Goal: Find specific page/section: Find specific page/section

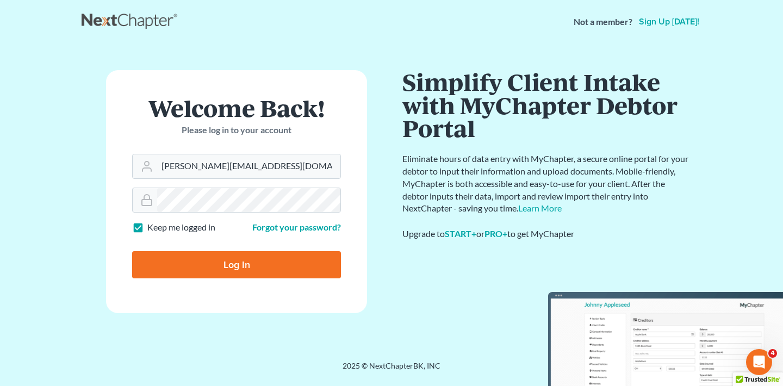
type input "[PERSON_NAME][EMAIL_ADDRESS][DOMAIN_NAME]"
click at [305, 265] on input "Log In" at bounding box center [236, 264] width 209 height 27
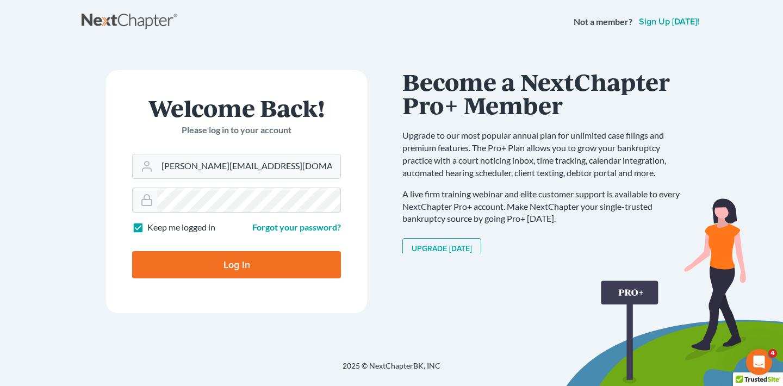
type input "Thinking..."
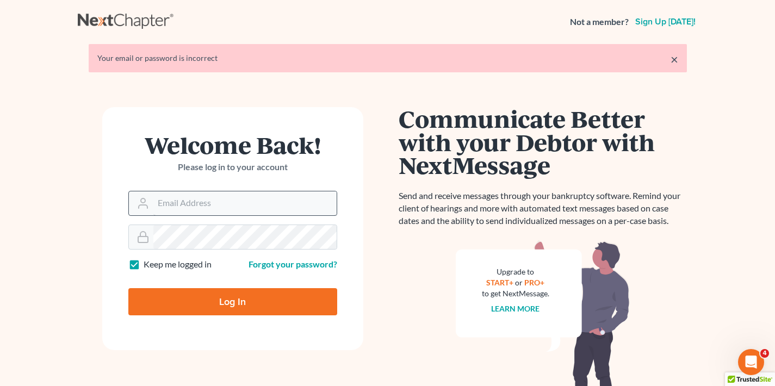
click at [237, 200] on input "Email Address" at bounding box center [244, 203] width 183 height 24
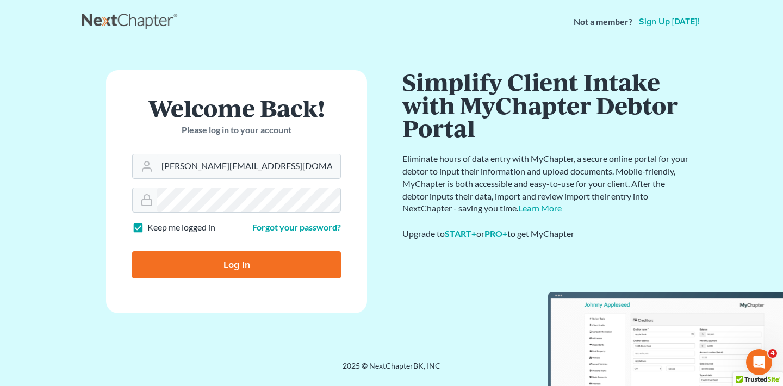
type input "[PERSON_NAME][EMAIL_ADDRESS][DOMAIN_NAME]"
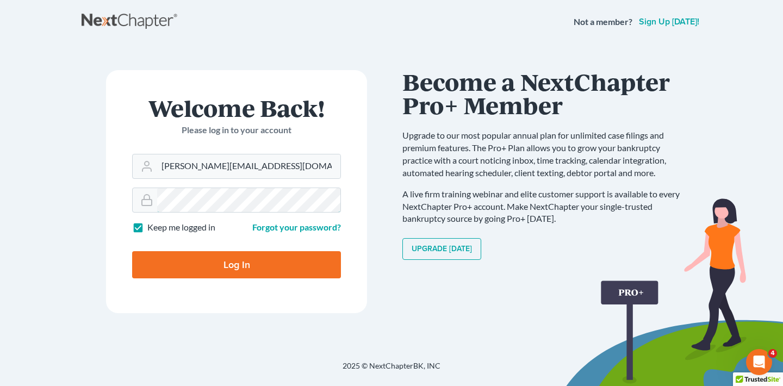
click at [236, 264] on input "Log In" at bounding box center [236, 264] width 209 height 27
type input "Thinking..."
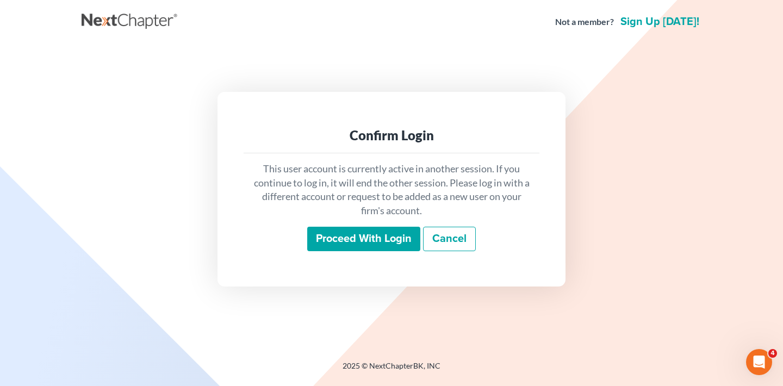
click at [385, 242] on input "Proceed with login" at bounding box center [363, 239] width 113 height 25
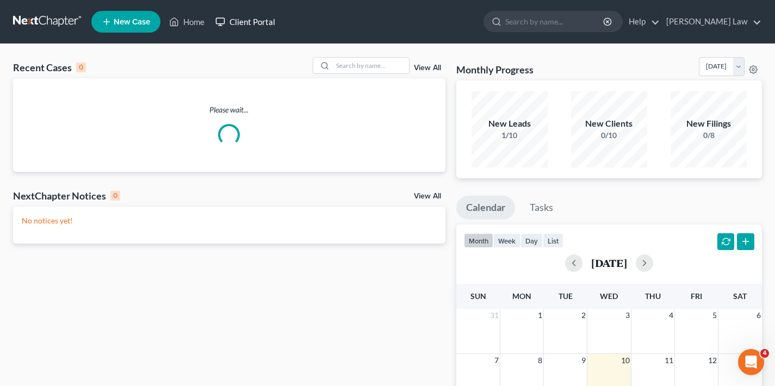
click at [248, 23] on link "Client Portal" at bounding box center [245, 22] width 71 height 20
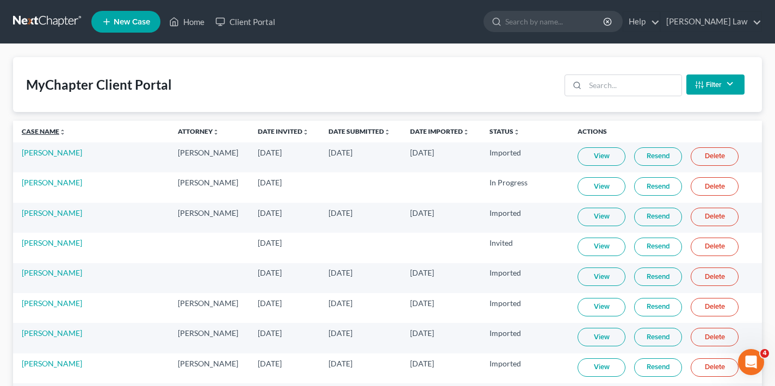
click at [42, 133] on link "Case Name unfold_more expand_more expand_less" at bounding box center [44, 131] width 44 height 8
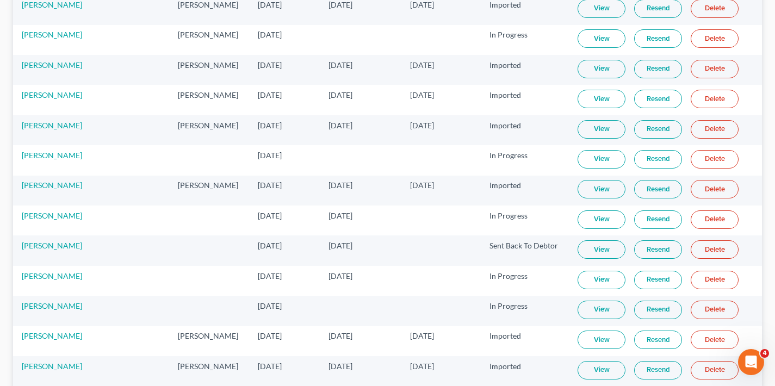
scroll to position [2155, 0]
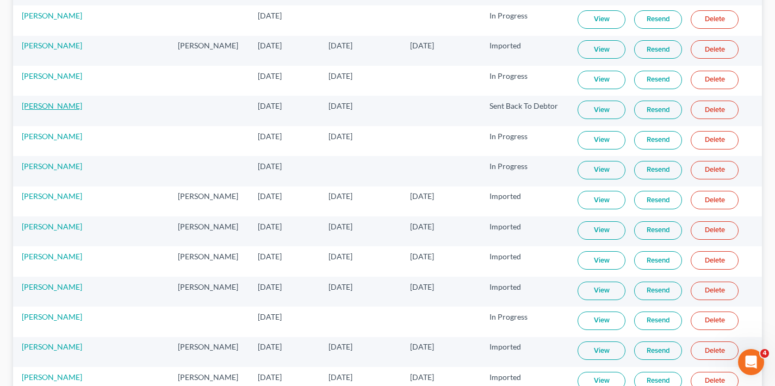
click at [39, 107] on link "Joshua Nair" at bounding box center [52, 105] width 60 height 9
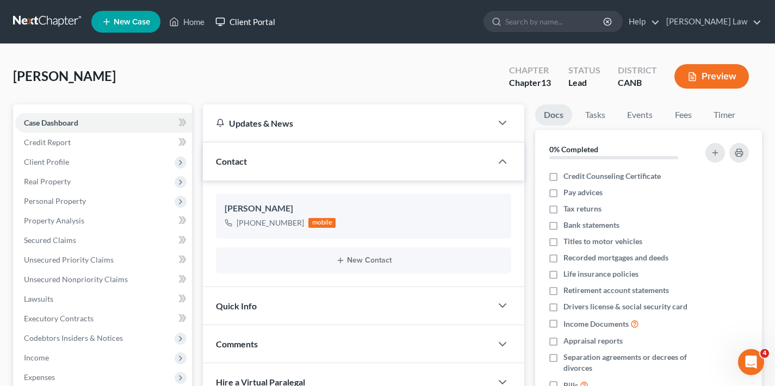
click at [260, 24] on link "Client Portal" at bounding box center [245, 22] width 71 height 20
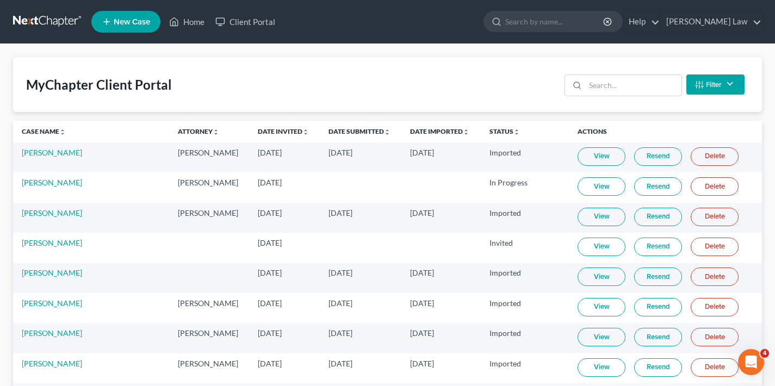
scroll to position [15, 0]
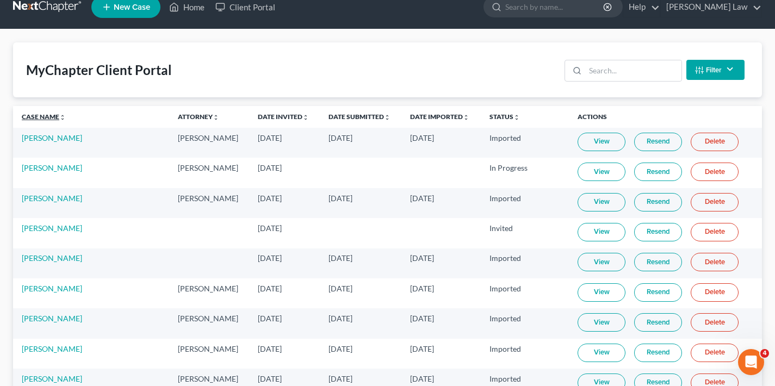
click at [33, 116] on link "Case Name unfold_more expand_more expand_less" at bounding box center [44, 117] width 44 height 8
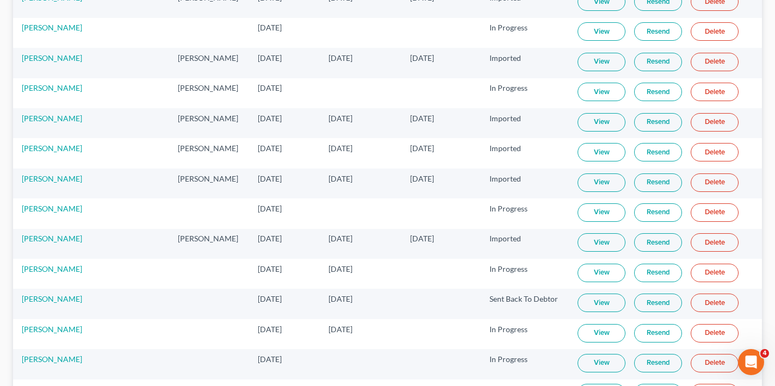
scroll to position [1980, 0]
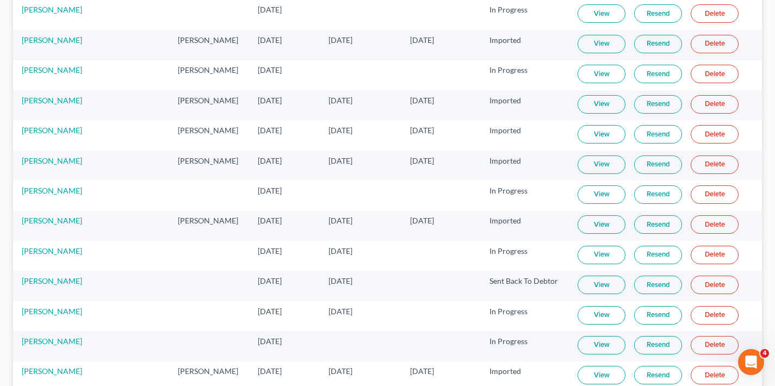
click at [598, 285] on link "View" at bounding box center [601, 285] width 48 height 18
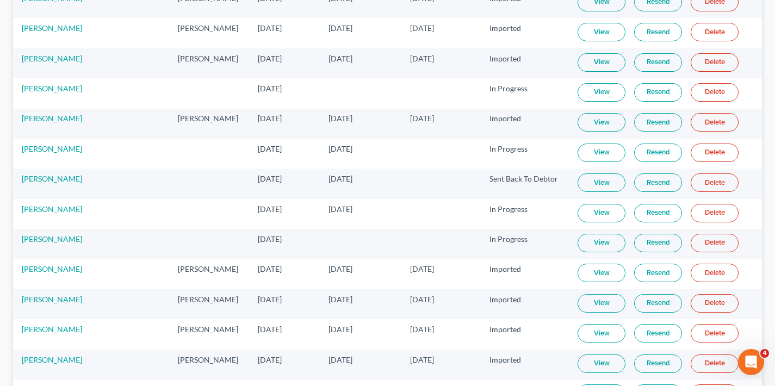
scroll to position [2070, 0]
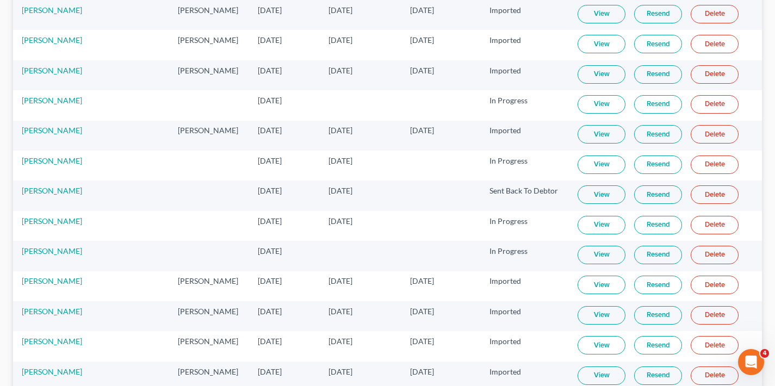
click at [594, 196] on link "View" at bounding box center [601, 194] width 48 height 18
click at [45, 192] on link "Joshua Nair" at bounding box center [52, 190] width 60 height 9
